Goal: Communication & Community: Answer question/provide support

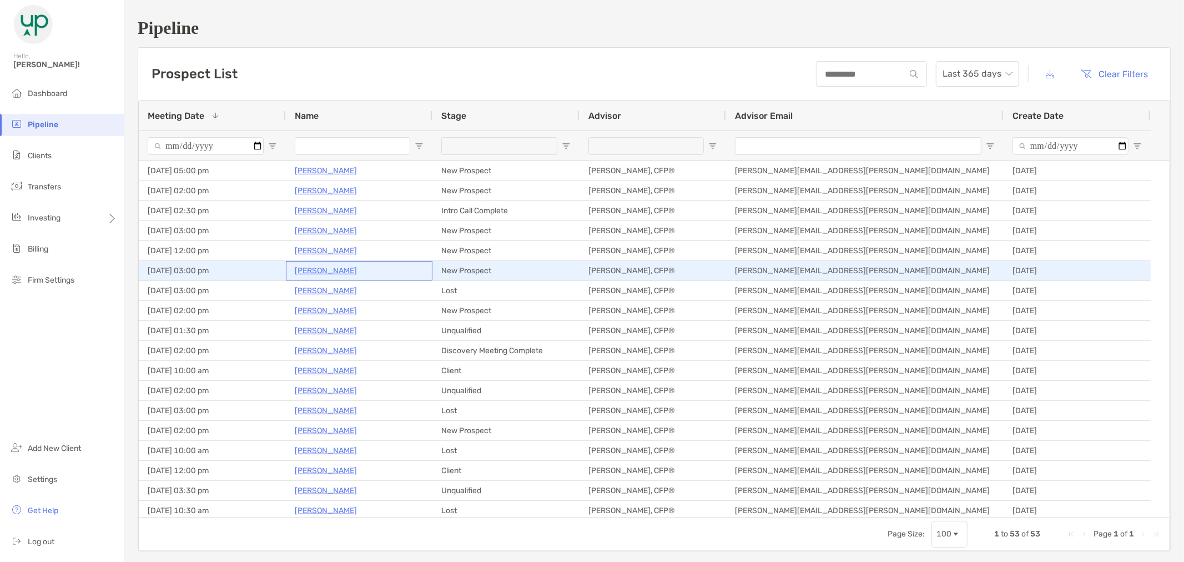
click at [300, 268] on p "[PERSON_NAME]" at bounding box center [326, 271] width 62 height 14
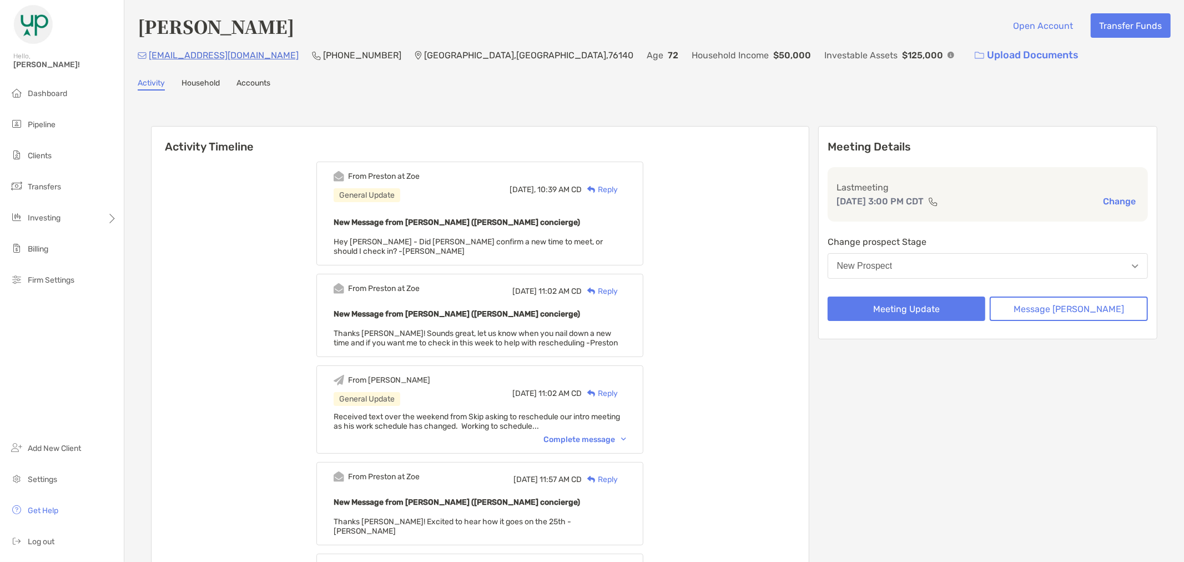
click at [618, 190] on div "Reply" at bounding box center [600, 190] width 36 height 12
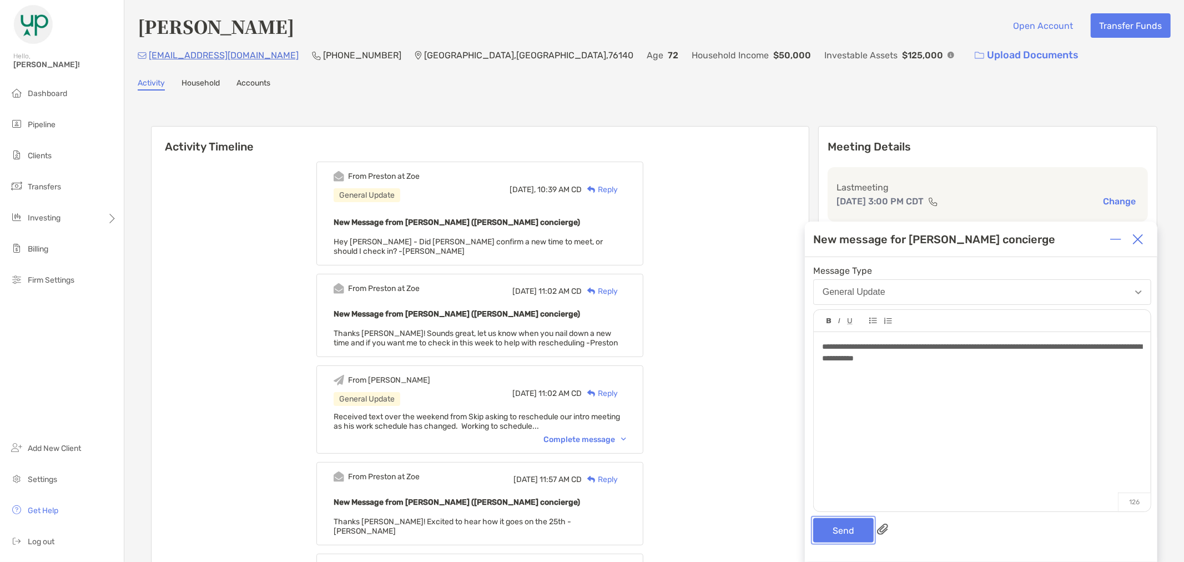
click at [850, 526] on button "Send" at bounding box center [843, 530] width 61 height 24
